Goal: Task Accomplishment & Management: Complete application form

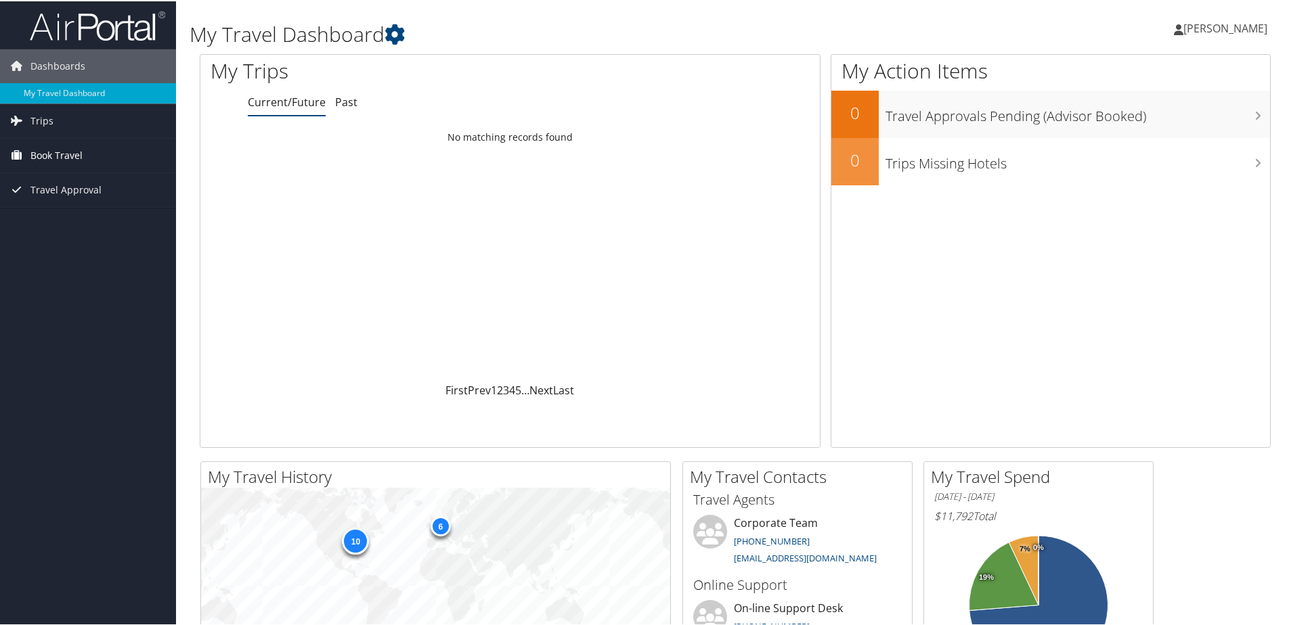
click at [62, 153] on span "Book Travel" at bounding box center [56, 154] width 52 height 34
click at [58, 183] on link "Agent Booking Request" at bounding box center [88, 181] width 176 height 20
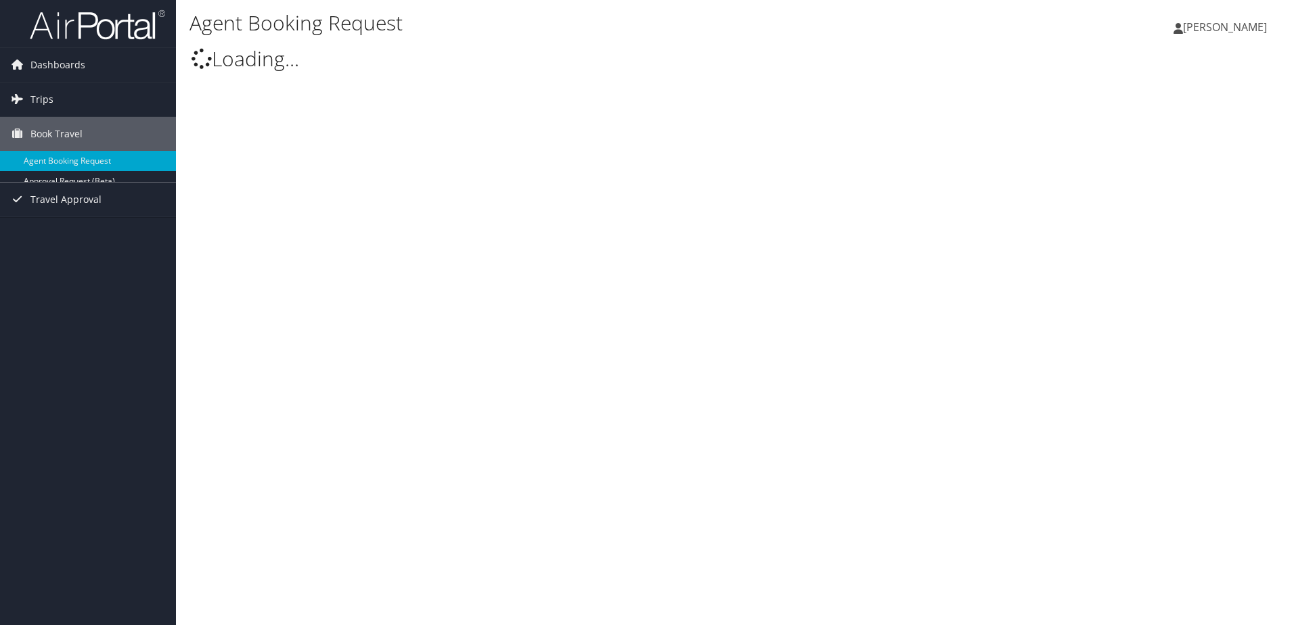
select select "[EMAIL_ADDRESS][DOMAIN_NAME]"
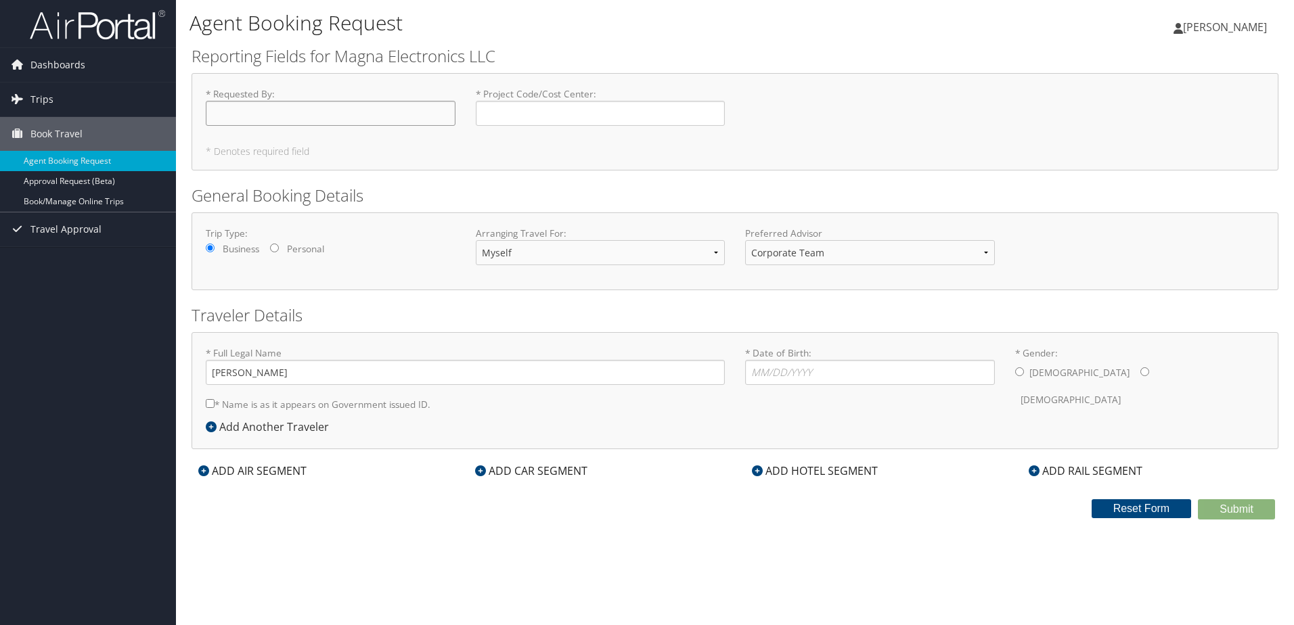
click at [304, 116] on input "* Requested By : Required" at bounding box center [331, 113] width 250 height 25
type input "[PERSON_NAME]"
type input "TEI0670"
type input "[DATE]"
click at [969, 251] on select "Corporate Team [PERSON_NAME] Advisor Team" at bounding box center [870, 252] width 250 height 25
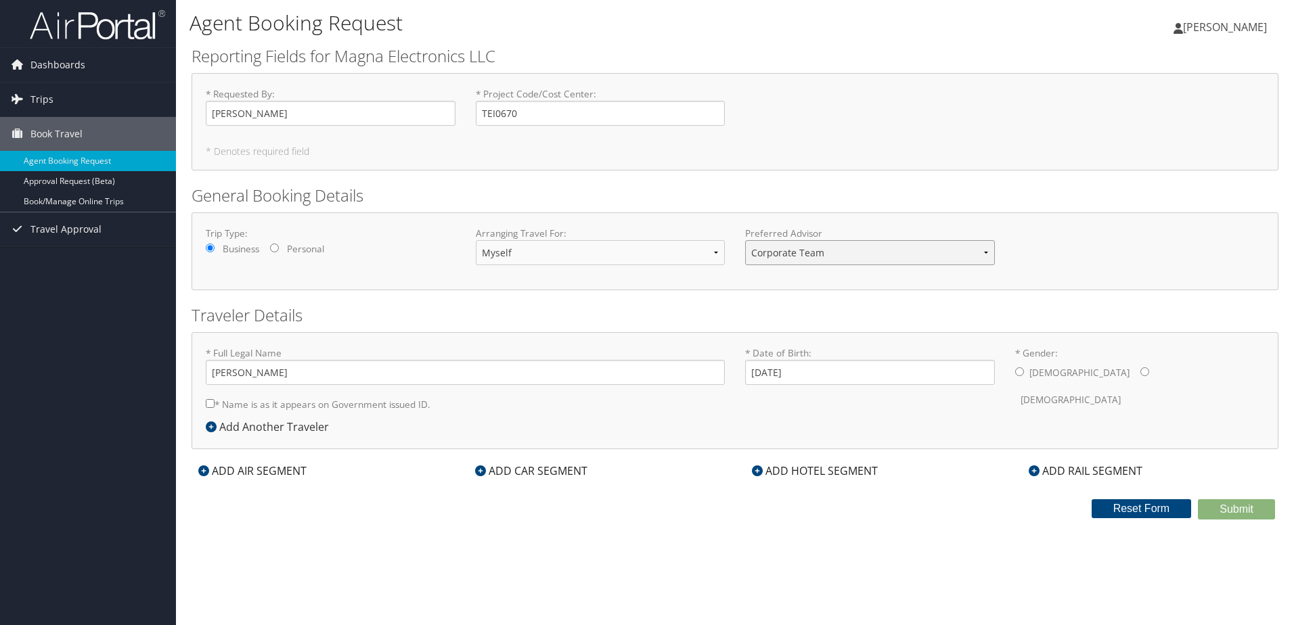
click at [969, 251] on select "Corporate Team [PERSON_NAME] Advisor Team" at bounding box center [870, 252] width 250 height 25
click at [732, 194] on h2 "General Booking Details" at bounding box center [735, 195] width 1087 height 23
click at [1025, 375] on div "[DEMOGRAPHIC_DATA] [DEMOGRAPHIC_DATA]" at bounding box center [1140, 386] width 250 height 53
click at [1021, 372] on input "* Gender: [DEMOGRAPHIC_DATA] [DEMOGRAPHIC_DATA]" at bounding box center [1019, 372] width 9 height 9
radio input "true"
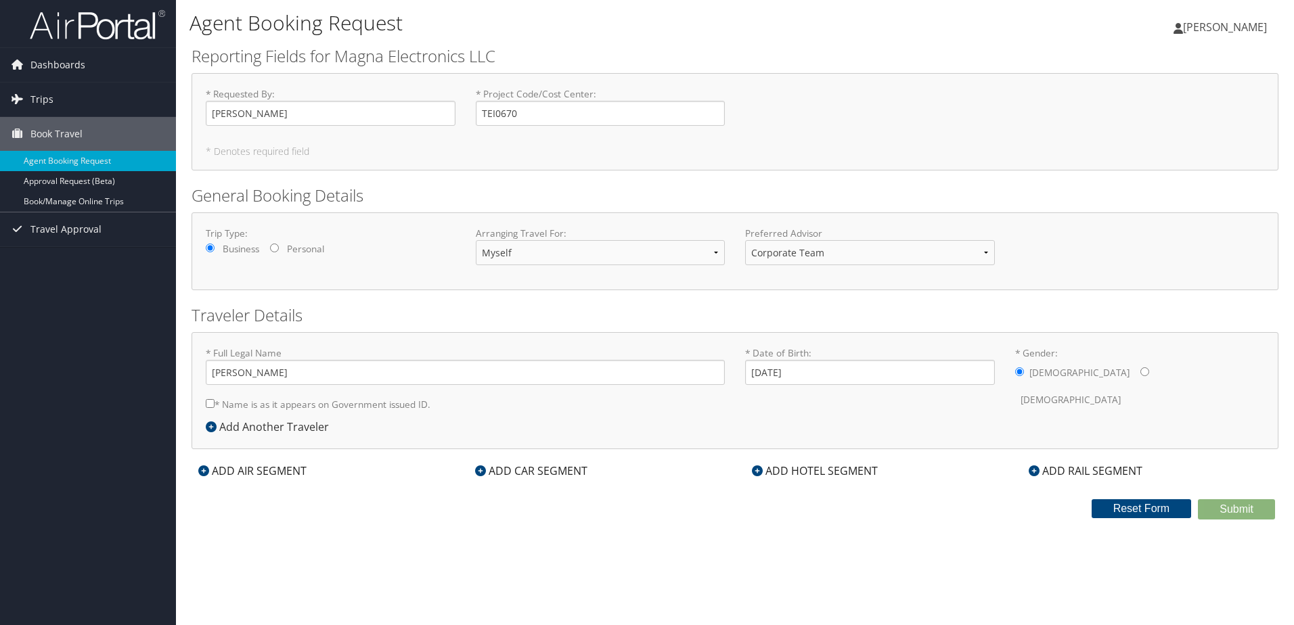
click at [248, 470] on div "ADD AIR SEGMENT" at bounding box center [253, 471] width 122 height 16
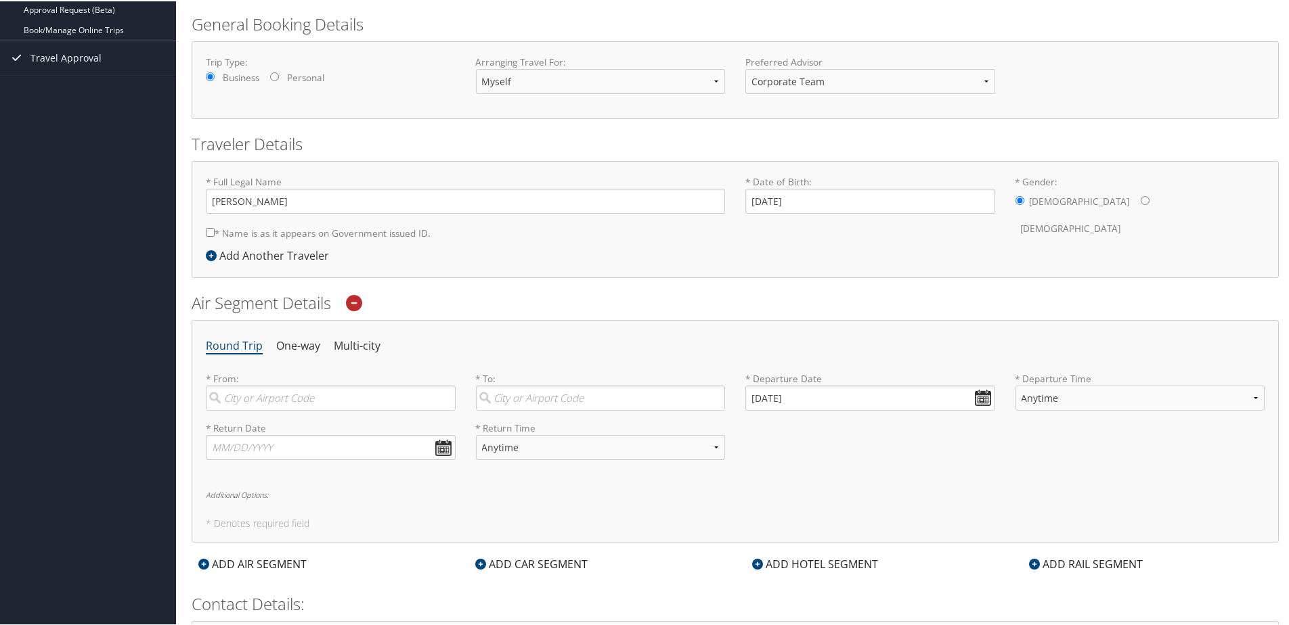
scroll to position [203, 0]
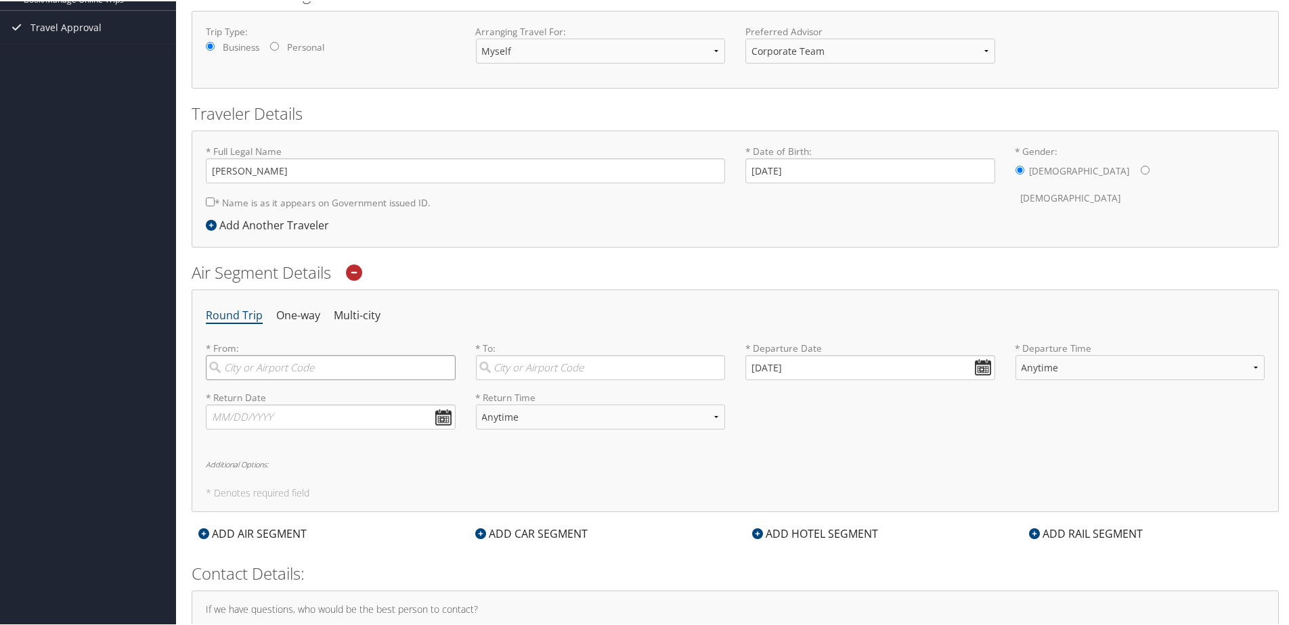
click at [347, 370] on input "search" at bounding box center [331, 366] width 250 height 25
click at [332, 393] on div "[GEOGRAPHIC_DATA] (DTW MI)" at bounding box center [332, 395] width 231 height 18
click at [332, 379] on input "dtw" at bounding box center [331, 366] width 250 height 25
type input "[GEOGRAPHIC_DATA] (DTW MI)"
click at [508, 363] on input "search" at bounding box center [601, 366] width 250 height 25
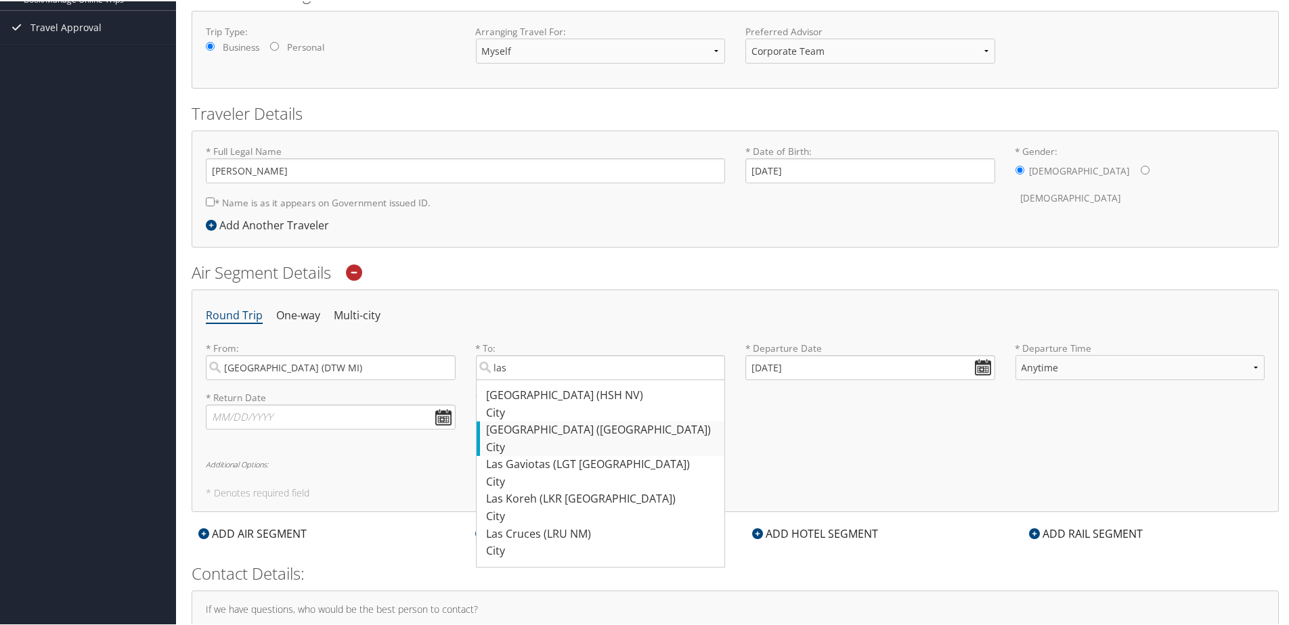
click at [529, 426] on div "[GEOGRAPHIC_DATA] ([GEOGRAPHIC_DATA])" at bounding box center [602, 429] width 231 height 18
click at [529, 379] on input "las" at bounding box center [601, 366] width 250 height 25
type input "[GEOGRAPHIC_DATA] ([GEOGRAPHIC_DATA])"
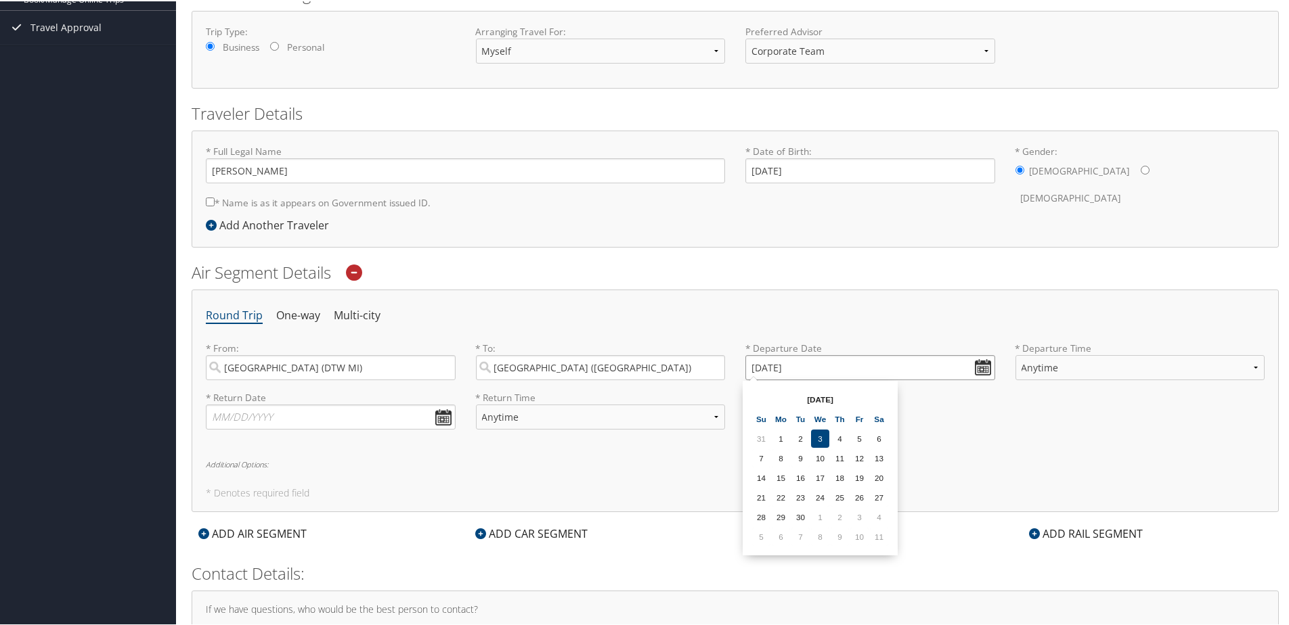
click at [977, 367] on input "[DATE]" at bounding box center [870, 366] width 250 height 25
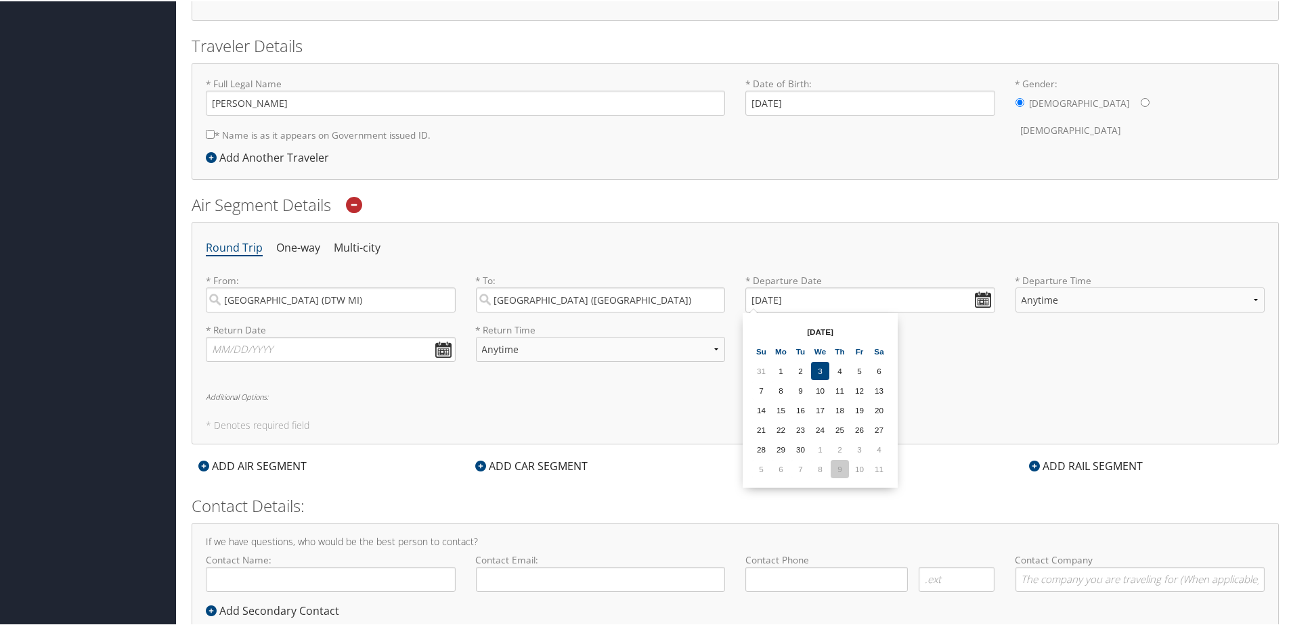
click at [840, 466] on td "9" at bounding box center [839, 468] width 18 height 18
click at [978, 296] on input "[DATE]" at bounding box center [870, 298] width 250 height 25
click at [768, 462] on td "5" at bounding box center [761, 468] width 18 height 18
click at [761, 296] on input "[DATE]" at bounding box center [870, 298] width 250 height 25
click at [759, 296] on input "[DATE]" at bounding box center [870, 298] width 250 height 25
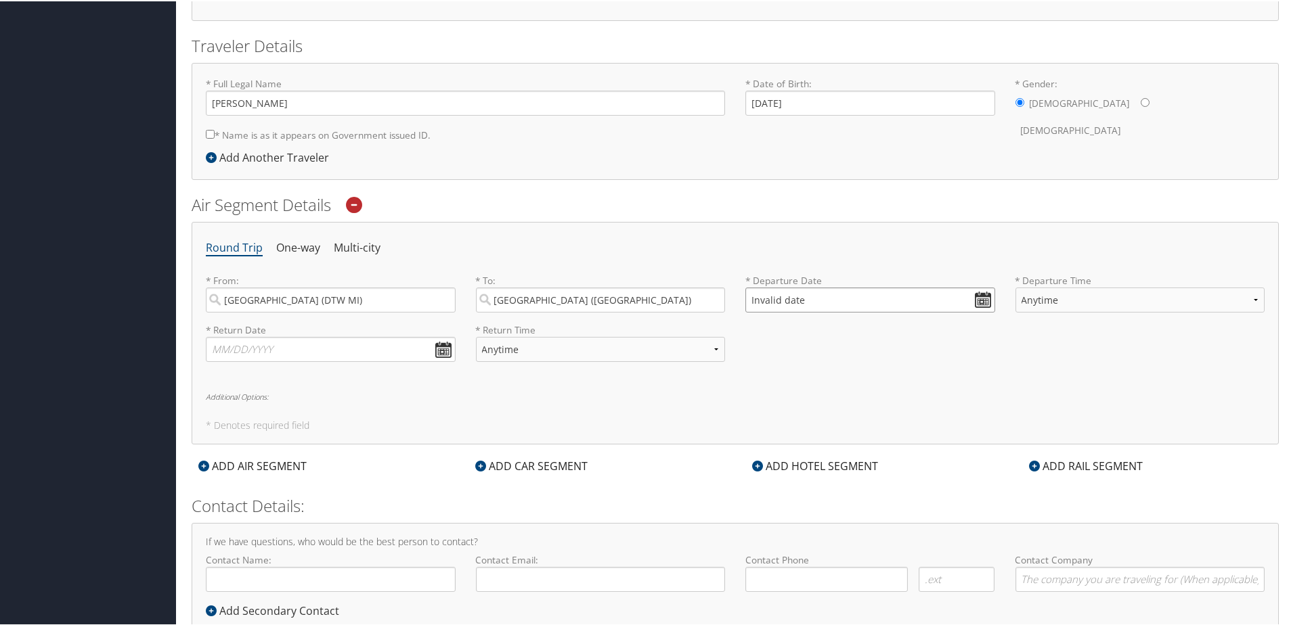
click at [976, 298] on input "Invalid date" at bounding box center [870, 298] width 250 height 25
click at [816, 328] on th "[DATE]" at bounding box center [820, 330] width 97 height 18
drag, startPoint x: 797, startPoint y: 330, endPoint x: 829, endPoint y: 330, distance: 31.8
click at [829, 330] on th "[DATE]" at bounding box center [820, 330] width 97 height 18
click at [818, 464] on td "8" at bounding box center [820, 468] width 18 height 18
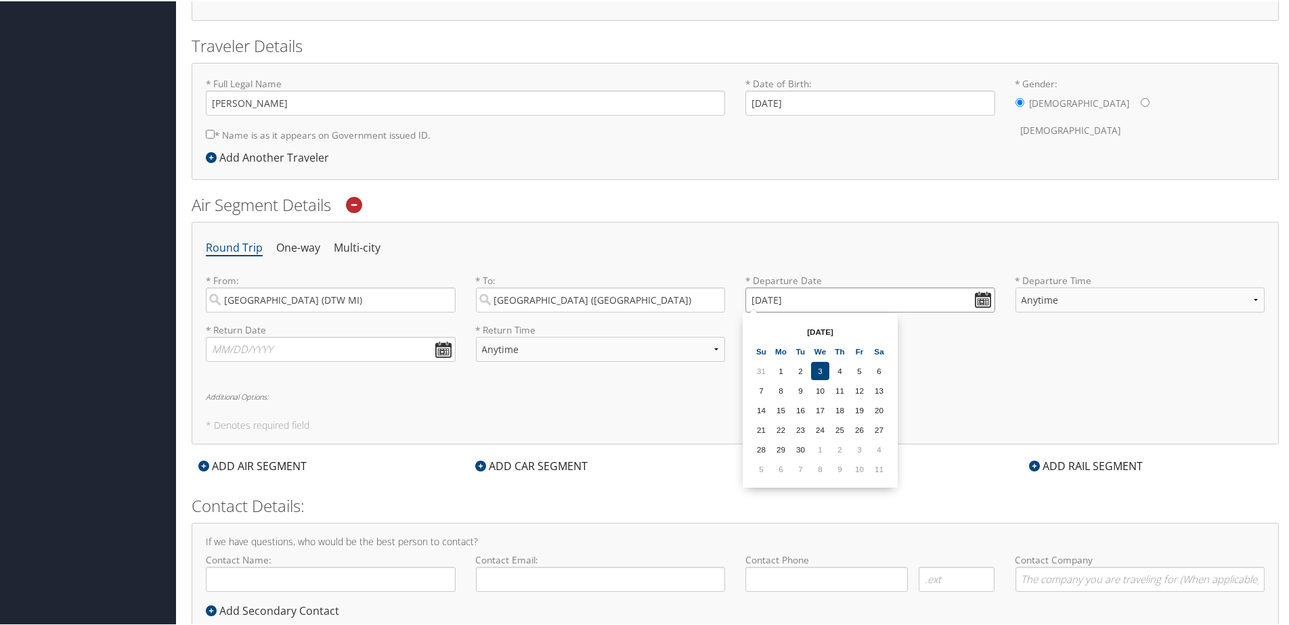
click at [981, 297] on input "[DATE]" at bounding box center [870, 298] width 250 height 25
click at [799, 370] on td "2" at bounding box center [800, 370] width 18 height 18
click at [754, 297] on input "[DATE]" at bounding box center [870, 298] width 250 height 25
type input "Invalid date"
click at [585, 573] on input "Contact Email:" at bounding box center [601, 578] width 250 height 25
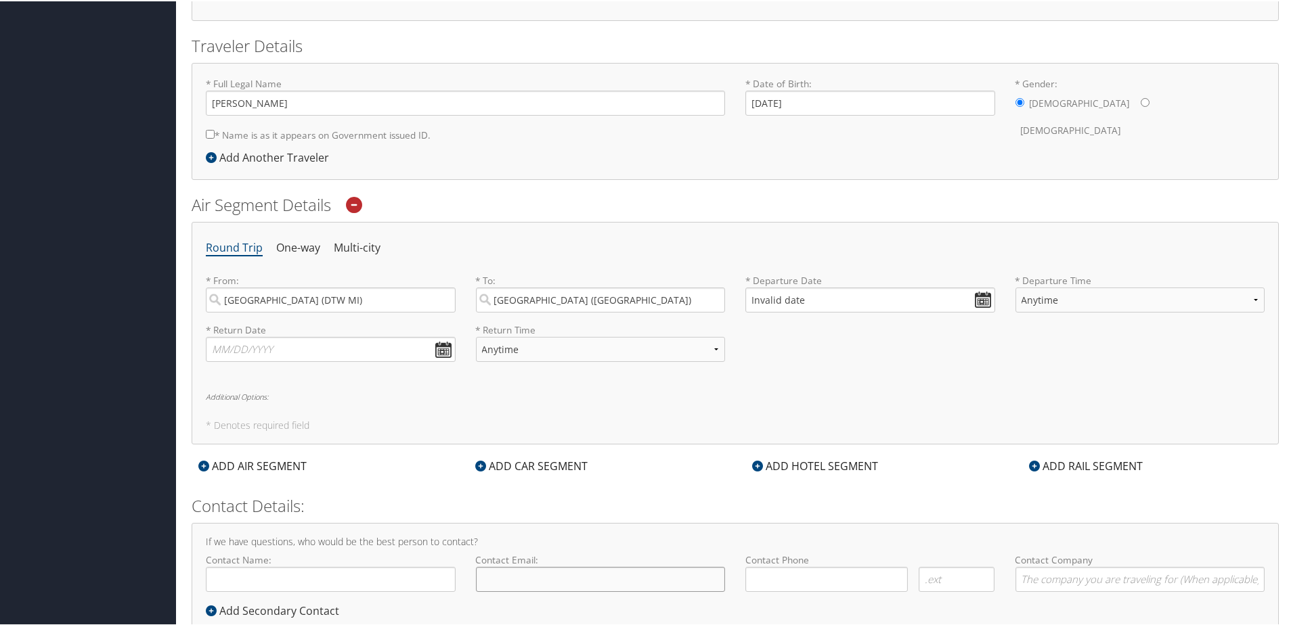
type input "5"
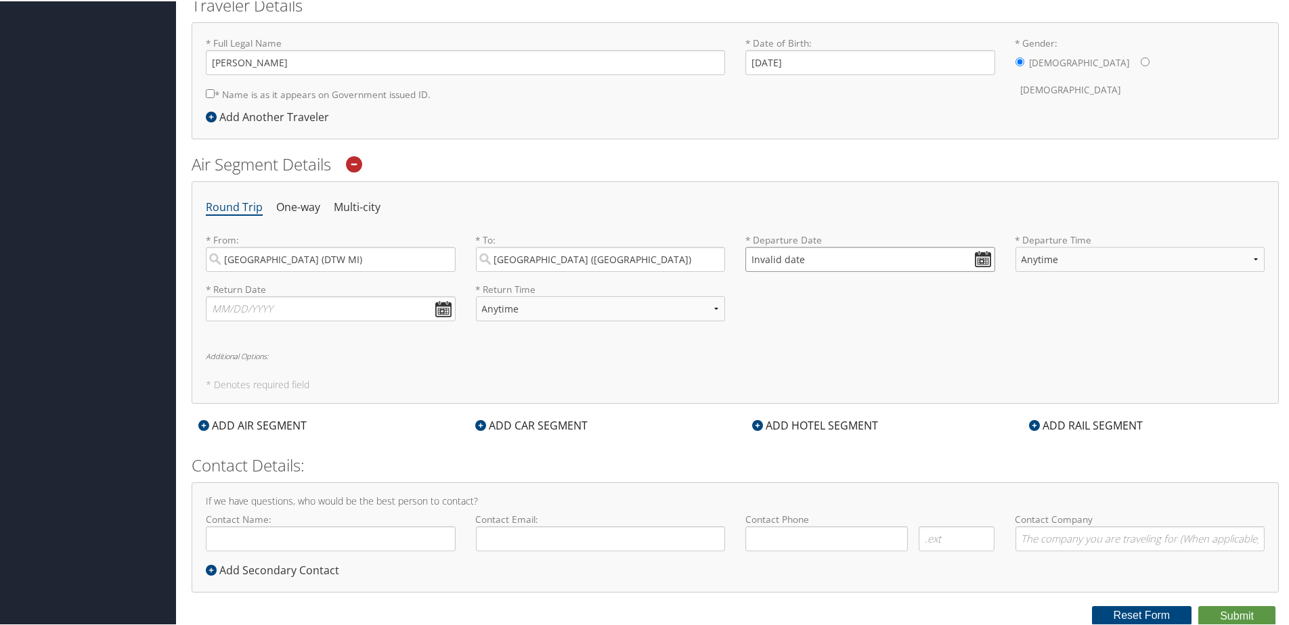
click at [764, 263] on input "Invalid date" at bounding box center [870, 258] width 250 height 25
click at [878, 426] on td "11" at bounding box center [879, 427] width 18 height 18
type input "[DATE]"
click at [980, 261] on input "[DATE]" at bounding box center [870, 258] width 250 height 25
click at [791, 189] on div "Round Trip One-way Multi-city * From: [GEOGRAPHIC_DATA] (DTW [GEOGRAPHIC_DATA])…" at bounding box center [735, 291] width 1087 height 223
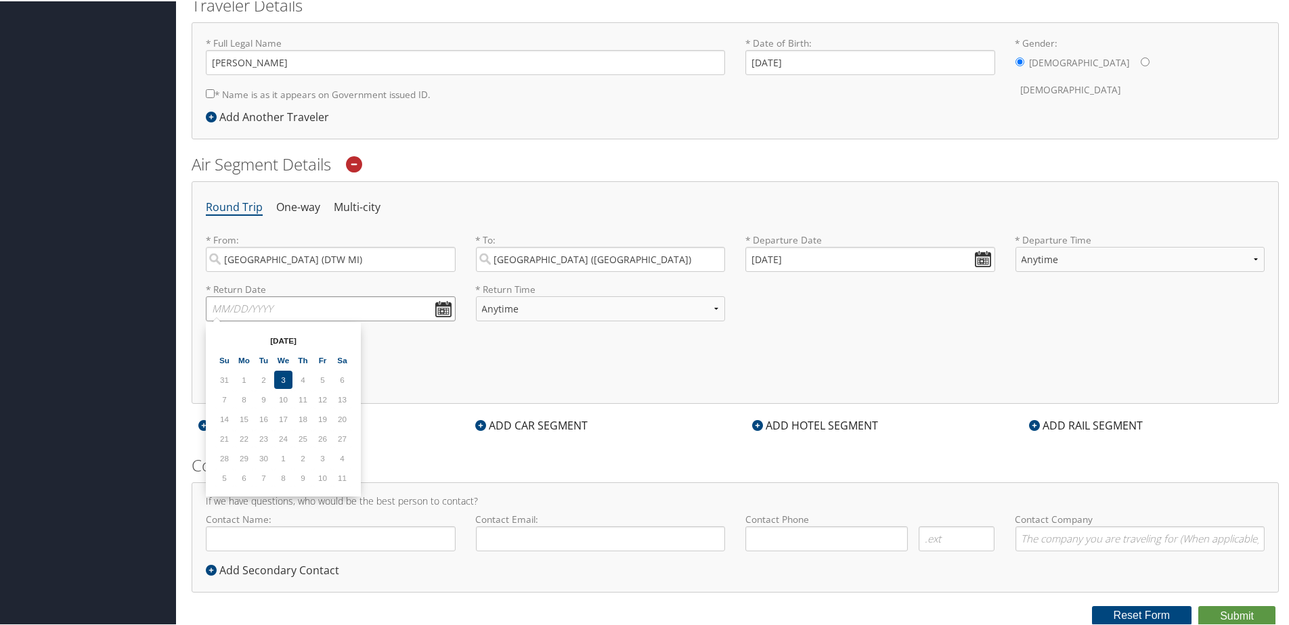
click at [438, 306] on input "text" at bounding box center [331, 307] width 250 height 25
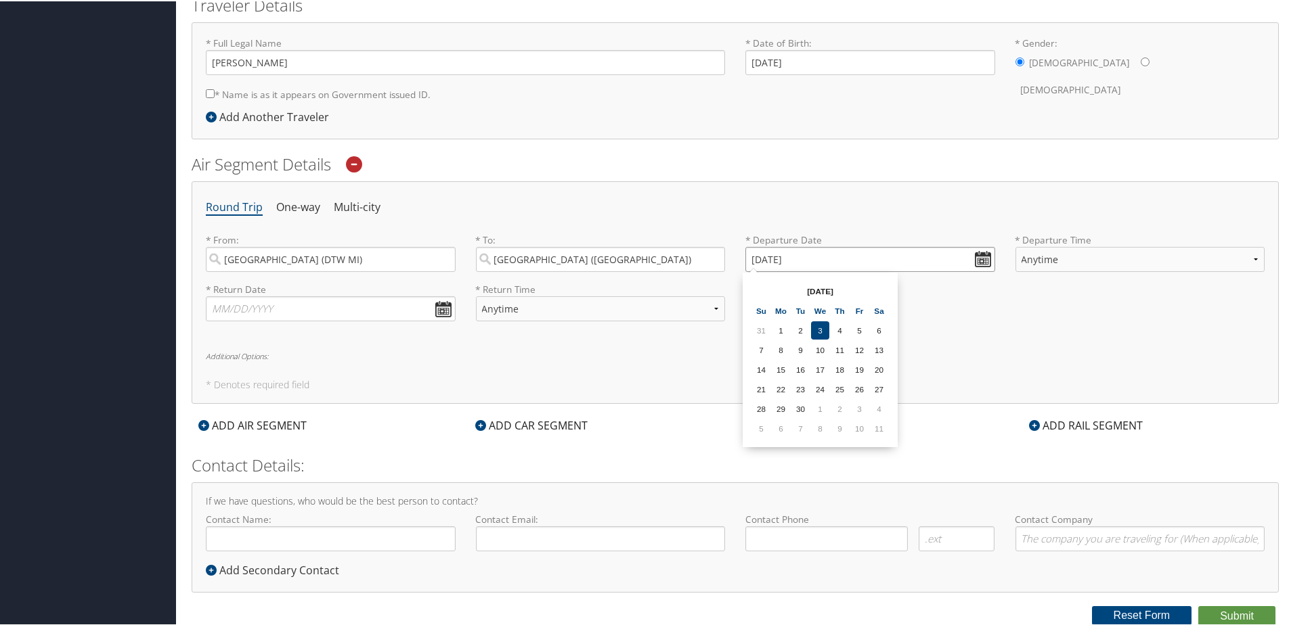
click at [975, 256] on input "[DATE]" at bounding box center [870, 258] width 250 height 25
click at [917, 257] on input "[DATE]" at bounding box center [870, 258] width 250 height 25
click at [347, 309] on input "text" at bounding box center [331, 307] width 250 height 25
type input "[DATE]"
click at [977, 257] on input "[DATE]" at bounding box center [870, 258] width 250 height 25
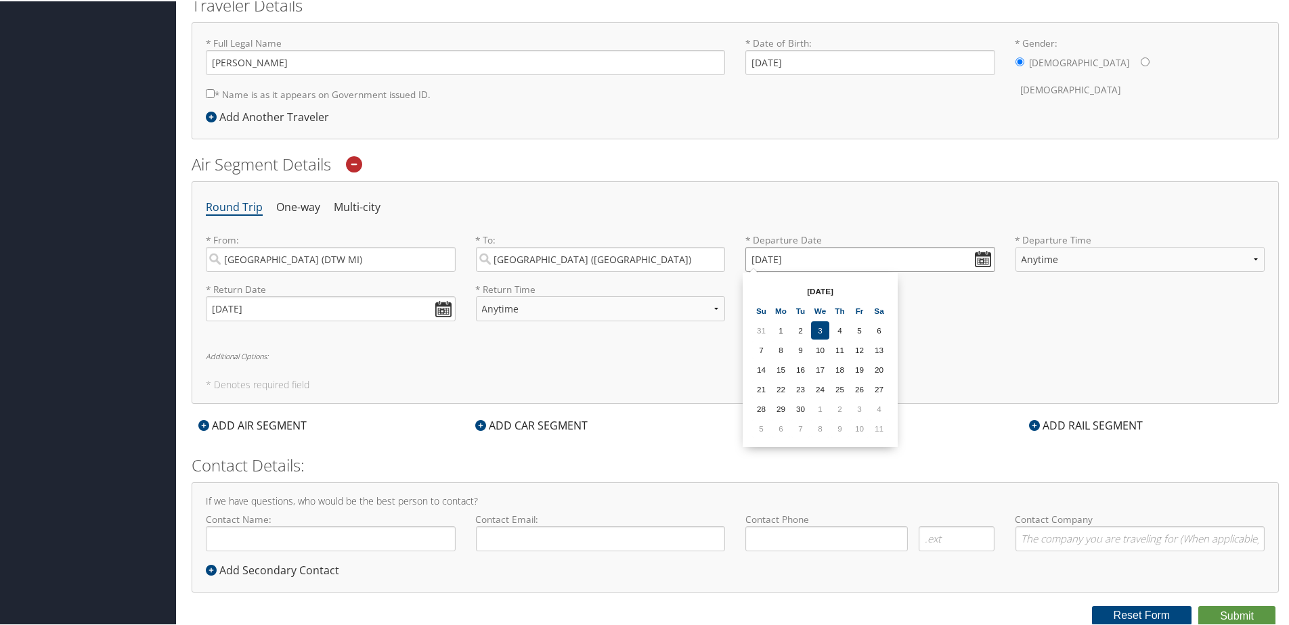
click at [802, 251] on input "[DATE]" at bounding box center [870, 258] width 250 height 25
click at [777, 256] on input "[DATE]" at bounding box center [870, 258] width 250 height 25
click at [757, 257] on input "[DATE]" at bounding box center [870, 258] width 250 height 25
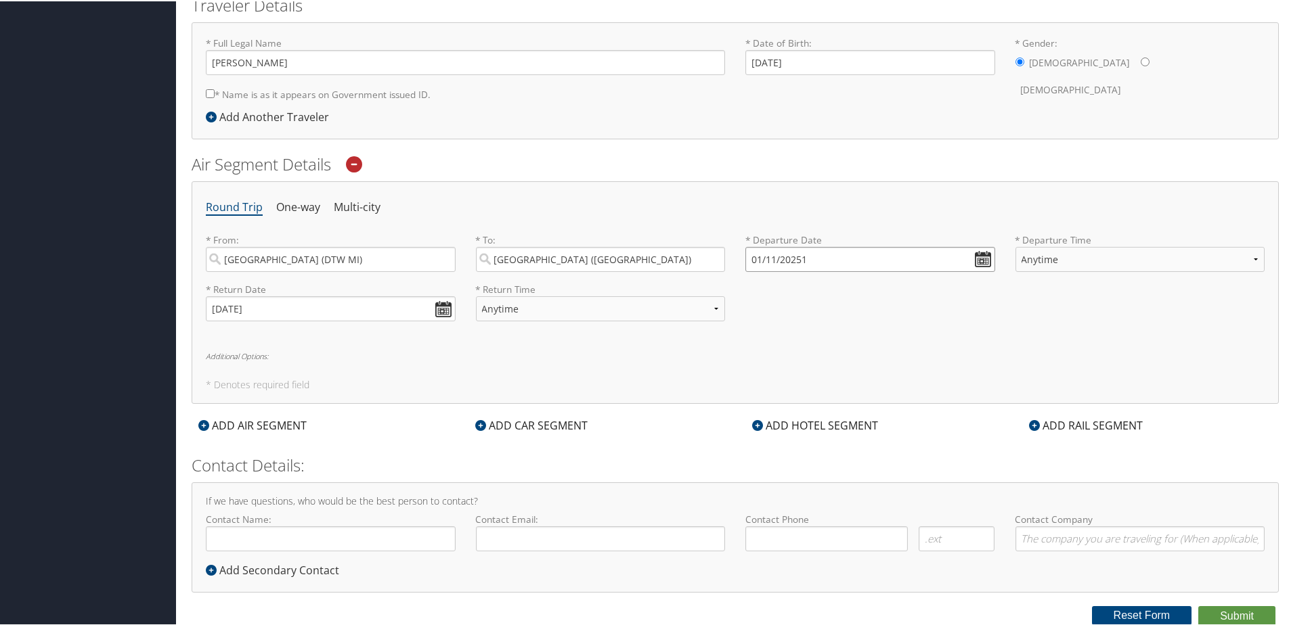
drag, startPoint x: 803, startPoint y: 252, endPoint x: 710, endPoint y: 252, distance: 93.4
click at [710, 252] on div "* From: [GEOGRAPHIC_DATA] (DTW [GEOGRAPHIC_DATA]) Required * To: [GEOGRAPHIC_DA…" at bounding box center [735, 256] width 1079 height 49
type input "Invalid date"
click at [1153, 618] on button "Reset Form" at bounding box center [1142, 614] width 100 height 19
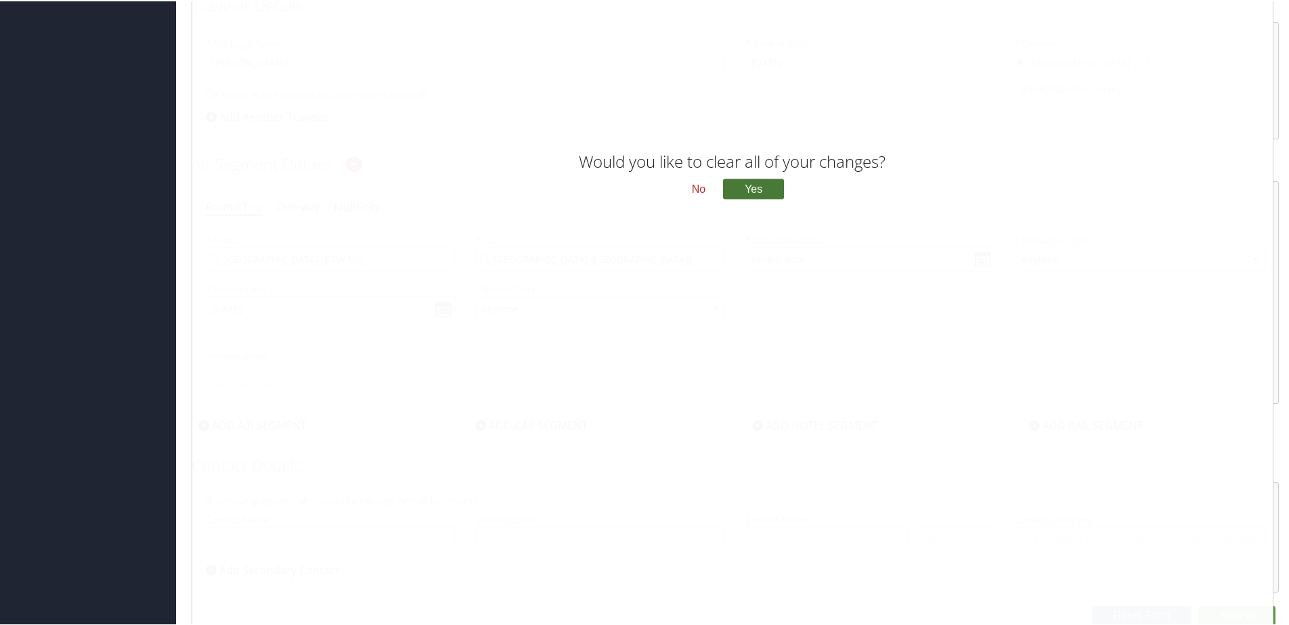
click at [756, 184] on button "Yes" at bounding box center [753, 188] width 61 height 20
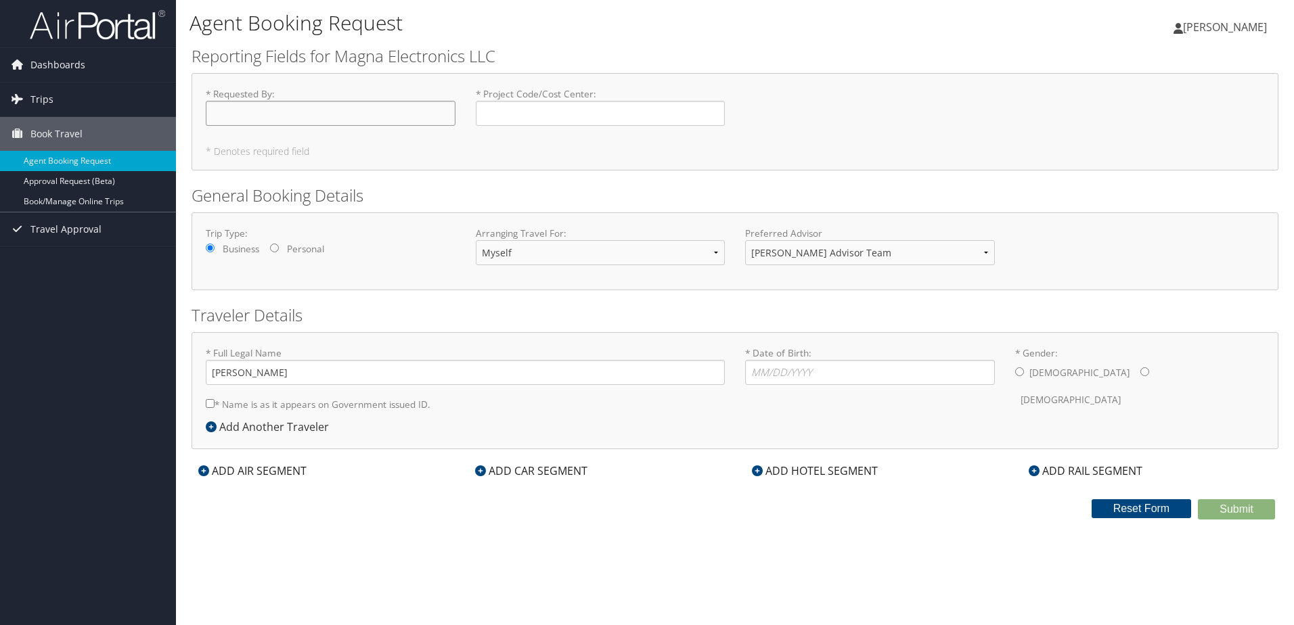
click at [379, 110] on input "* Requested By : Required" at bounding box center [331, 113] width 250 height 25
type input "[PERSON_NAME]"
type input "TEI0670"
type input "[DATE]"
click at [1023, 372] on input "* Gender: [DEMOGRAPHIC_DATA] [DEMOGRAPHIC_DATA]" at bounding box center [1019, 372] width 9 height 9
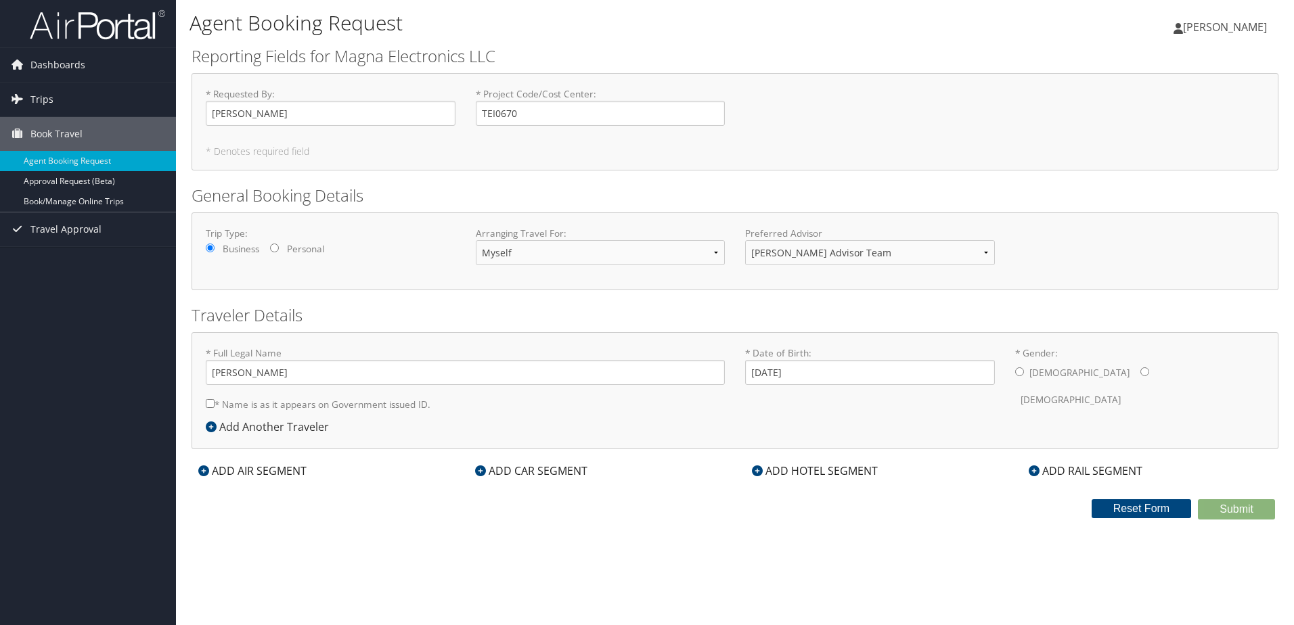
radio input "true"
click at [280, 467] on div "ADD AIR SEGMENT" at bounding box center [253, 471] width 122 height 16
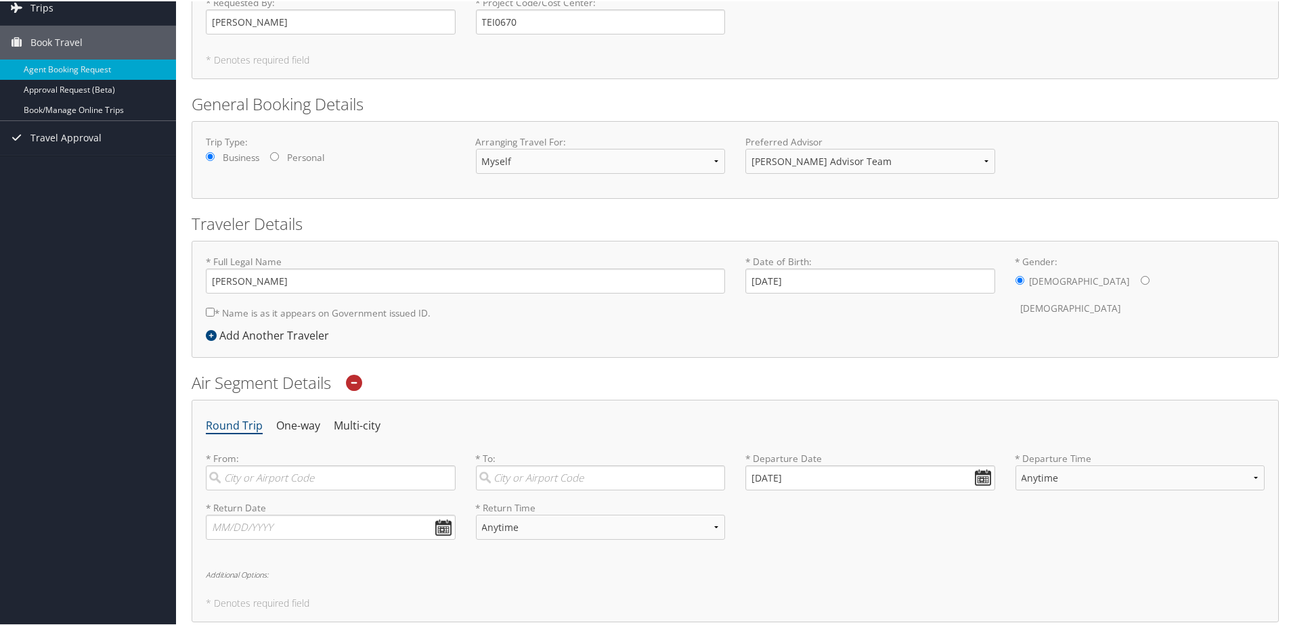
scroll to position [311, 0]
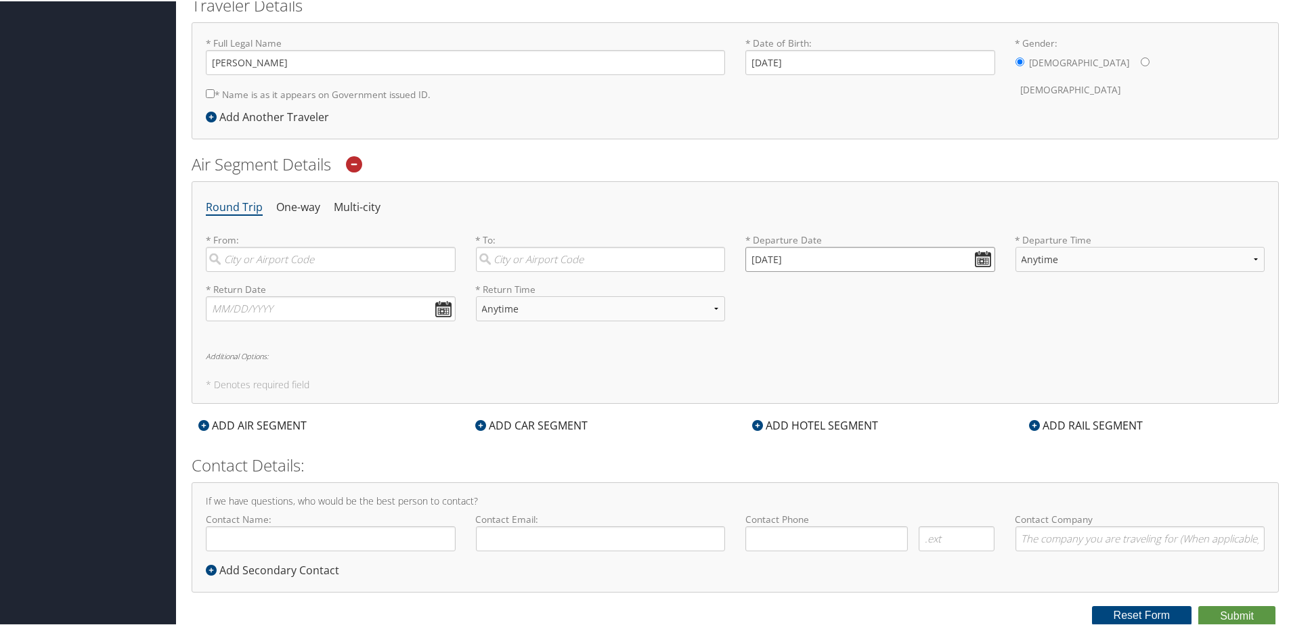
click at [859, 257] on input "[DATE]" at bounding box center [870, 258] width 250 height 25
click at [977, 255] on input "[DATE]" at bounding box center [870, 258] width 250 height 25
click at [392, 261] on input "search" at bounding box center [331, 258] width 250 height 25
click at [814, 254] on input "[DATE]" at bounding box center [870, 258] width 250 height 25
click at [797, 408] on td "30" at bounding box center [800, 408] width 18 height 18
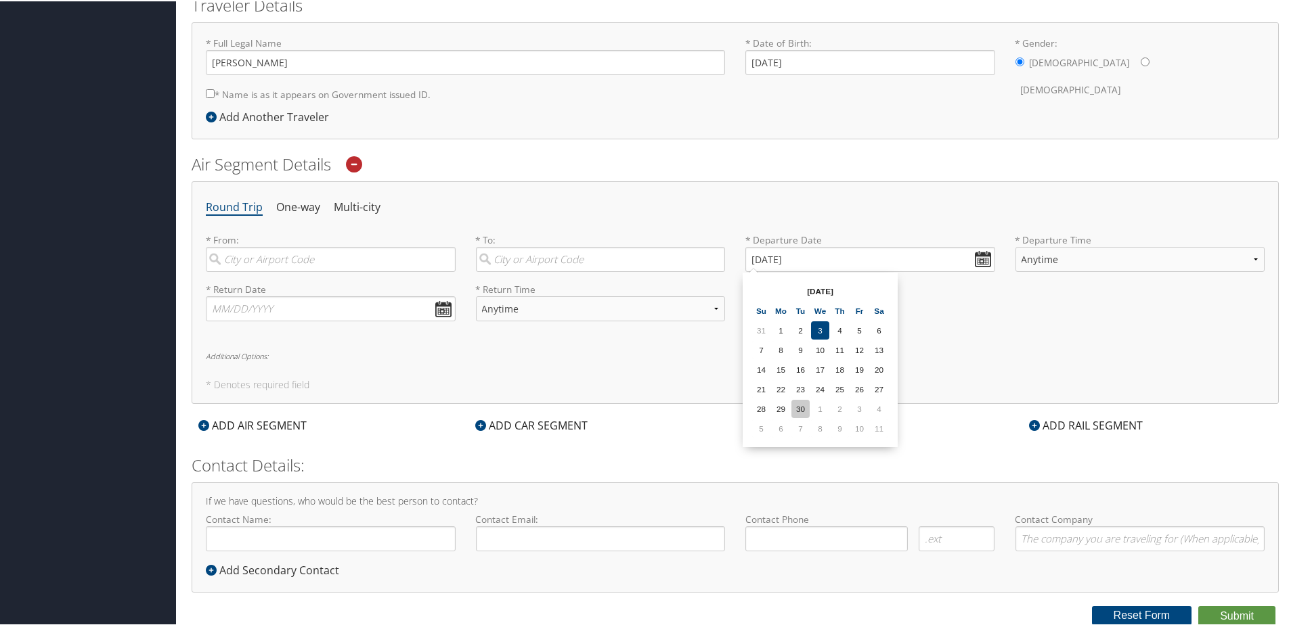
type input "09/30/2025"
click at [788, 425] on div "ADD HOTEL SEGMENT" at bounding box center [814, 424] width 139 height 16
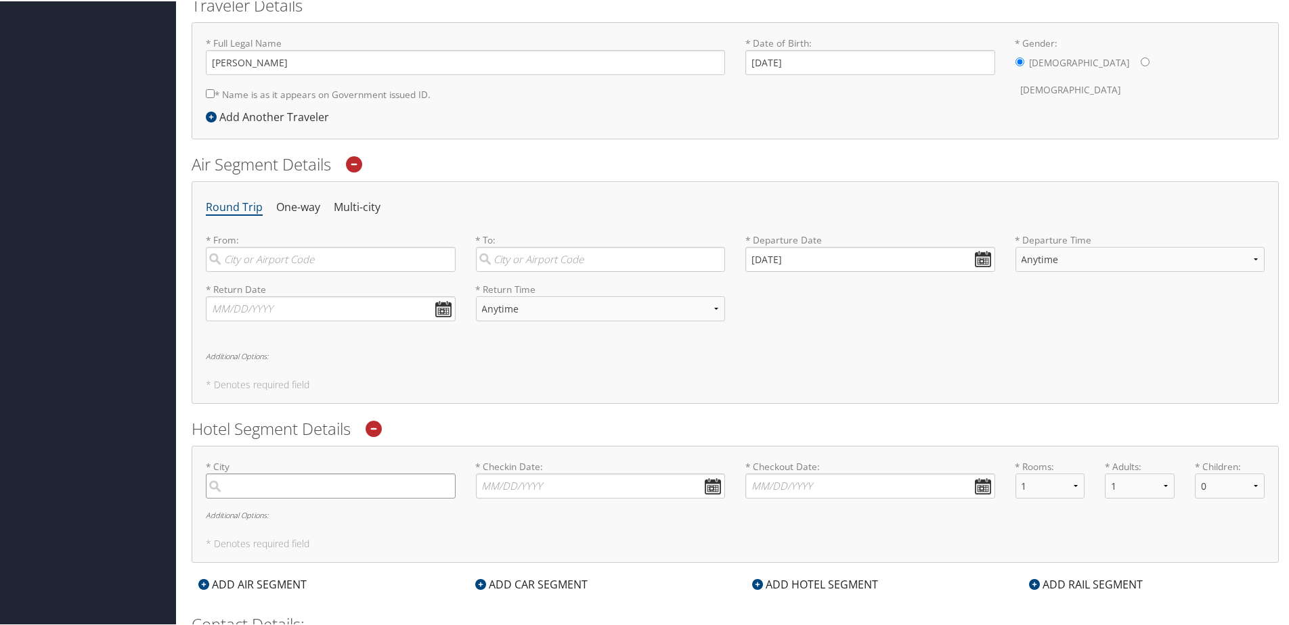
click at [324, 487] on input "search" at bounding box center [331, 484] width 250 height 25
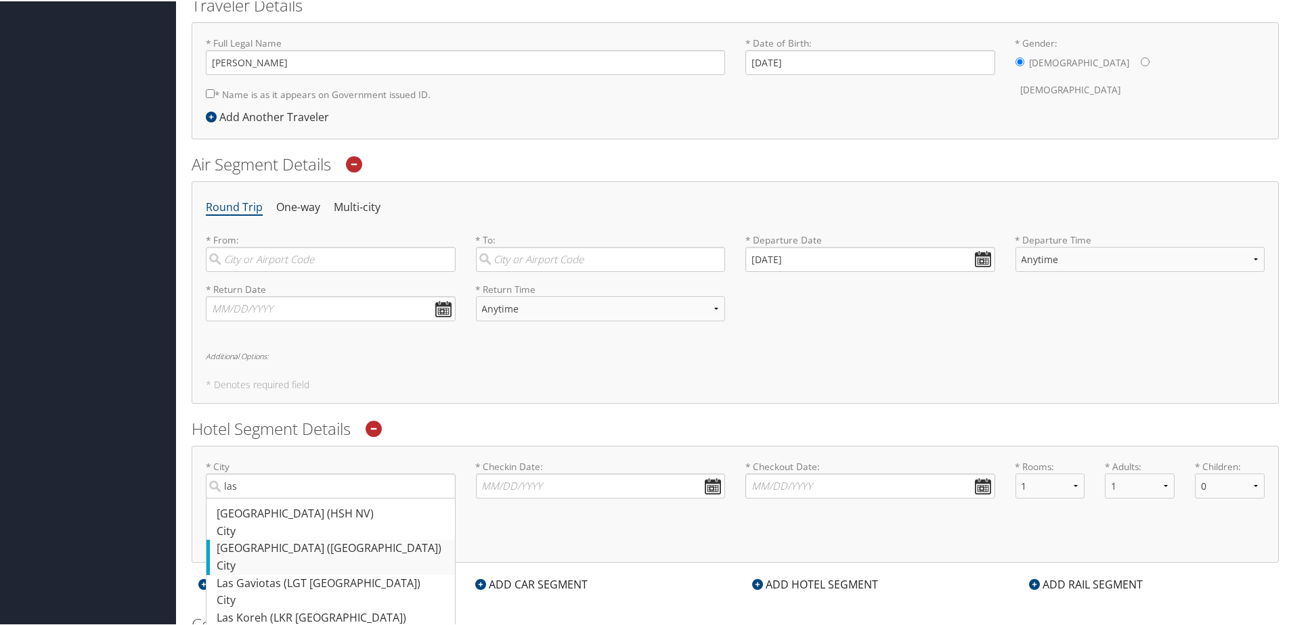
click at [266, 552] on div "[GEOGRAPHIC_DATA] ([GEOGRAPHIC_DATA])" at bounding box center [332, 548] width 231 height 18
click at [266, 497] on input "las" at bounding box center [331, 484] width 250 height 25
type input "[GEOGRAPHIC_DATA]"
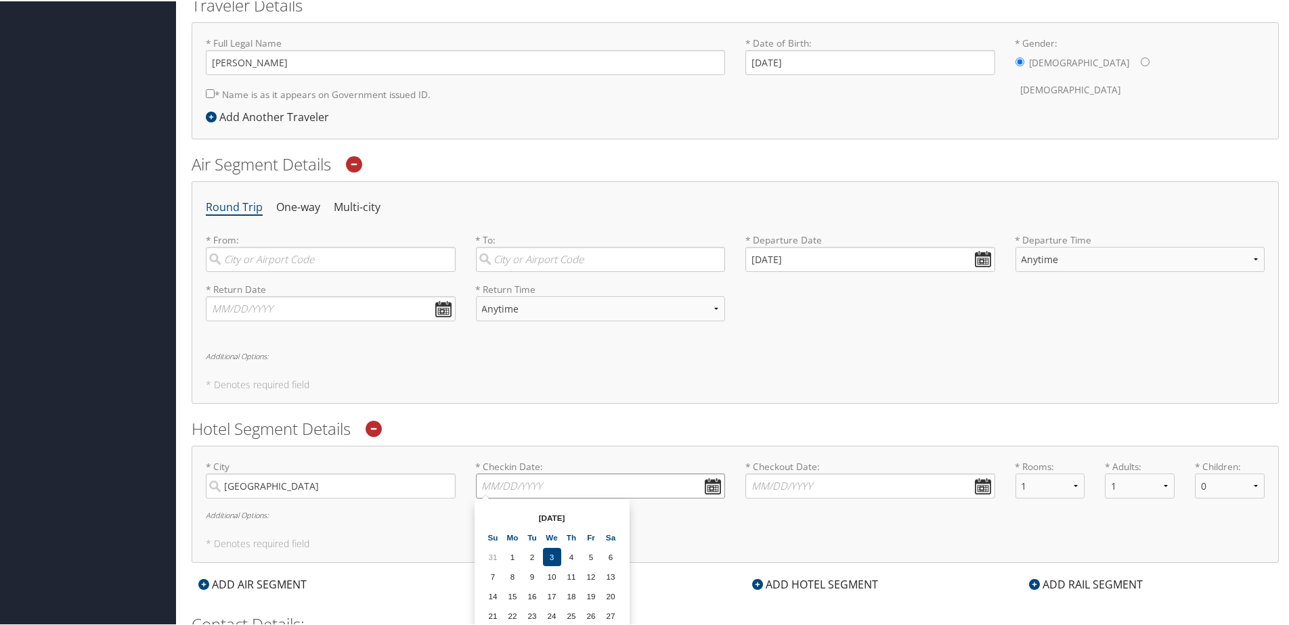
click at [703, 483] on input "* Checkin Date: Dates must be valid" at bounding box center [601, 484] width 250 height 25
type input "11/02/2025"
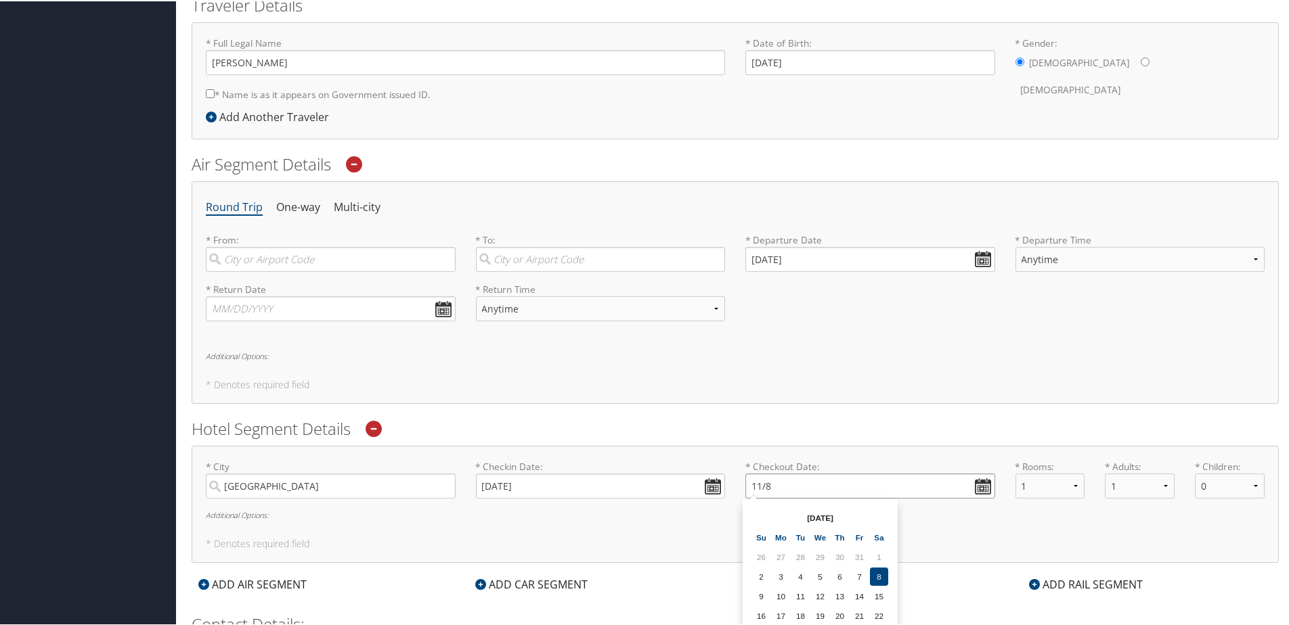
click at [840, 481] on input "11/8" at bounding box center [870, 484] width 250 height 25
type input "11/8/25"
click at [837, 261] on input "09/30/2025" at bounding box center [870, 258] width 250 height 25
drag, startPoint x: 782, startPoint y: 259, endPoint x: 734, endPoint y: 259, distance: 48.1
click at [735, 259] on div "* Departure Date 09/30/2025 Dates must be valid" at bounding box center [870, 256] width 270 height 49
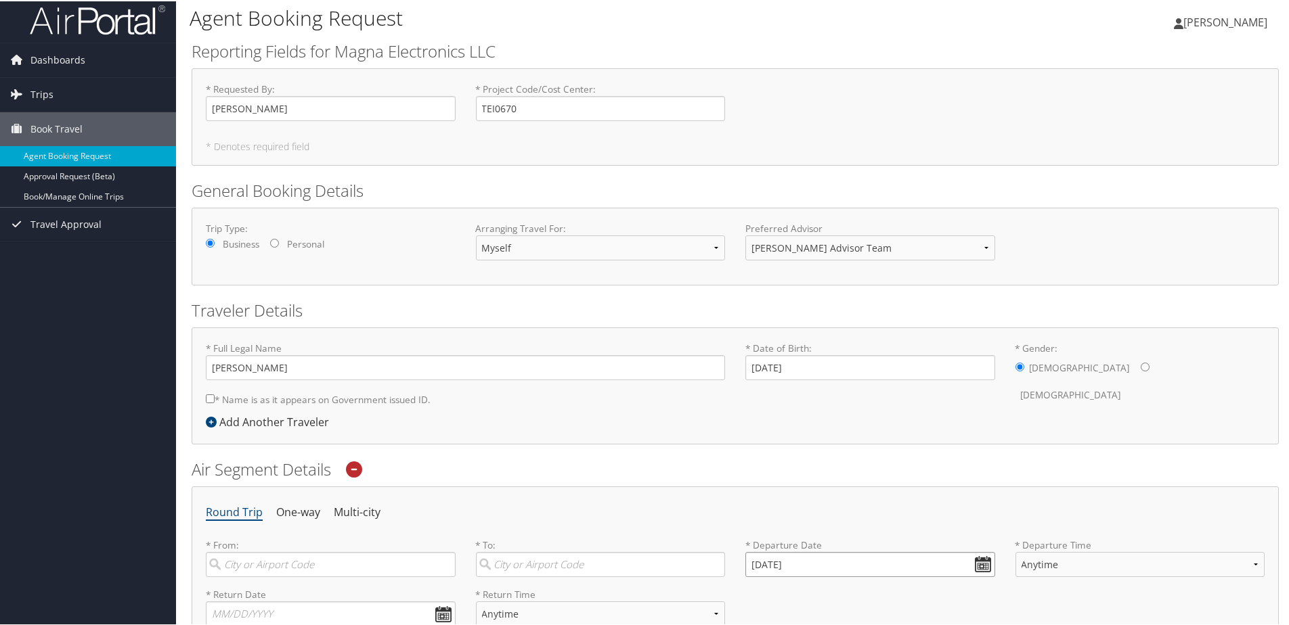
scroll to position [0, 0]
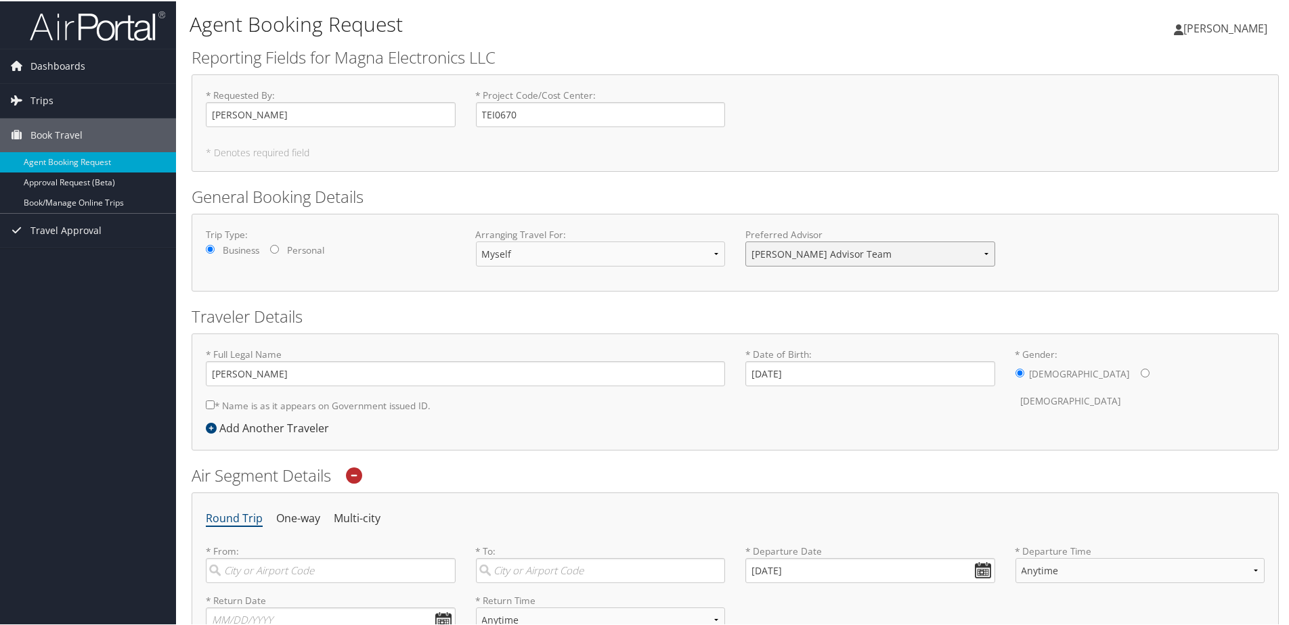
click at [937, 250] on select "Corporate Team [PERSON_NAME] Advisor Team" at bounding box center [870, 252] width 250 height 25
select select "[EMAIL_ADDRESS][DOMAIN_NAME]"
click at [745, 240] on select "Corporate Team [PERSON_NAME] Advisor Team" at bounding box center [870, 252] width 250 height 25
click at [728, 381] on div "* Full Legal Name Lyle Jagger * Name is as it appears on Government issued ID. …" at bounding box center [465, 383] width 539 height 72
click at [932, 575] on input "09/30/2025" at bounding box center [870, 569] width 250 height 25
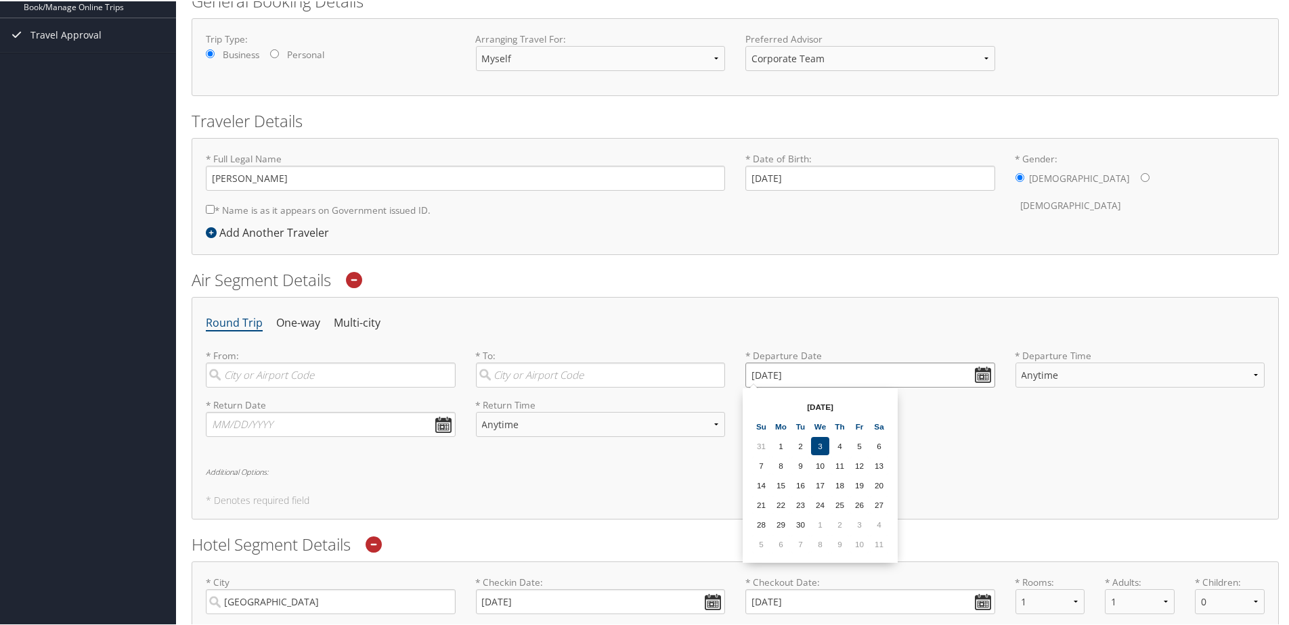
scroll to position [203, 0]
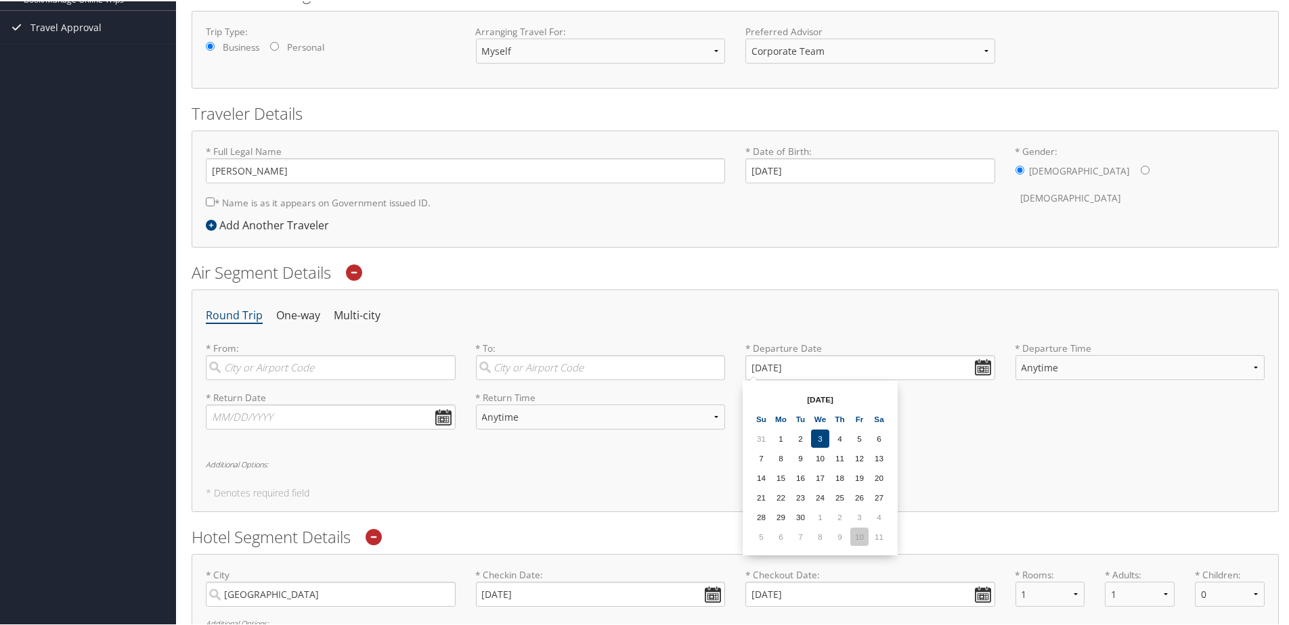
click at [857, 533] on td "10" at bounding box center [859, 536] width 18 height 18
type input "[DATE]"
click at [880, 359] on input "[DATE]" at bounding box center [870, 366] width 250 height 25
click at [979, 367] on input "[DATE]" at bounding box center [870, 366] width 250 height 25
click at [878, 325] on ul "Round Trip One-way Multi-city" at bounding box center [735, 315] width 1059 height 24
